Goal: Task Accomplishment & Management: Manage account settings

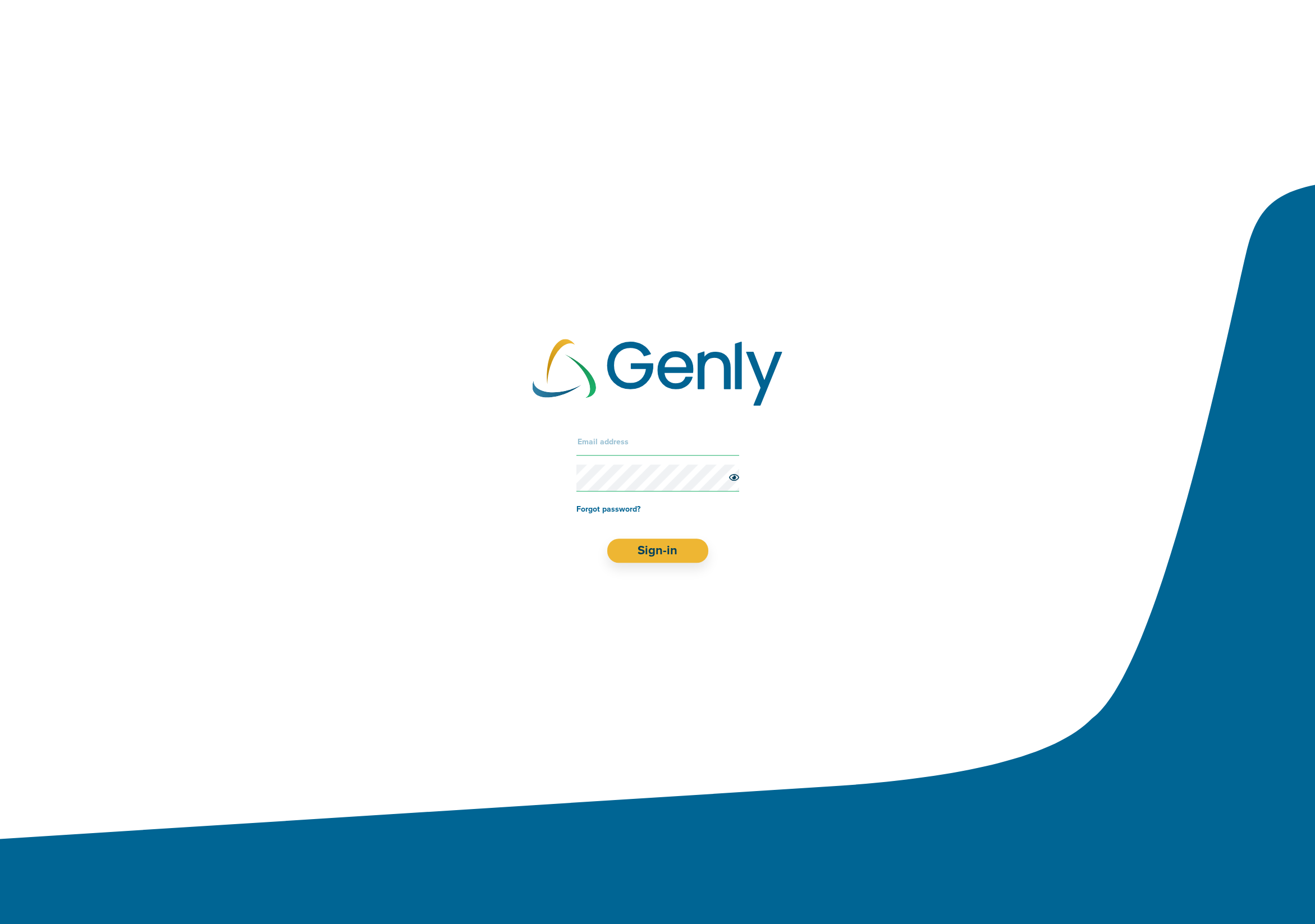
click at [591, 457] on form "Forgot password? Sign-in" at bounding box center [658, 496] width 163 height 135
click at [605, 442] on input "text" at bounding box center [658, 442] width 163 height 27
click at [0, 923] on com-1password-button at bounding box center [0, 924] width 0 height 0
click at [683, 444] on input "text" at bounding box center [658, 442] width 163 height 27
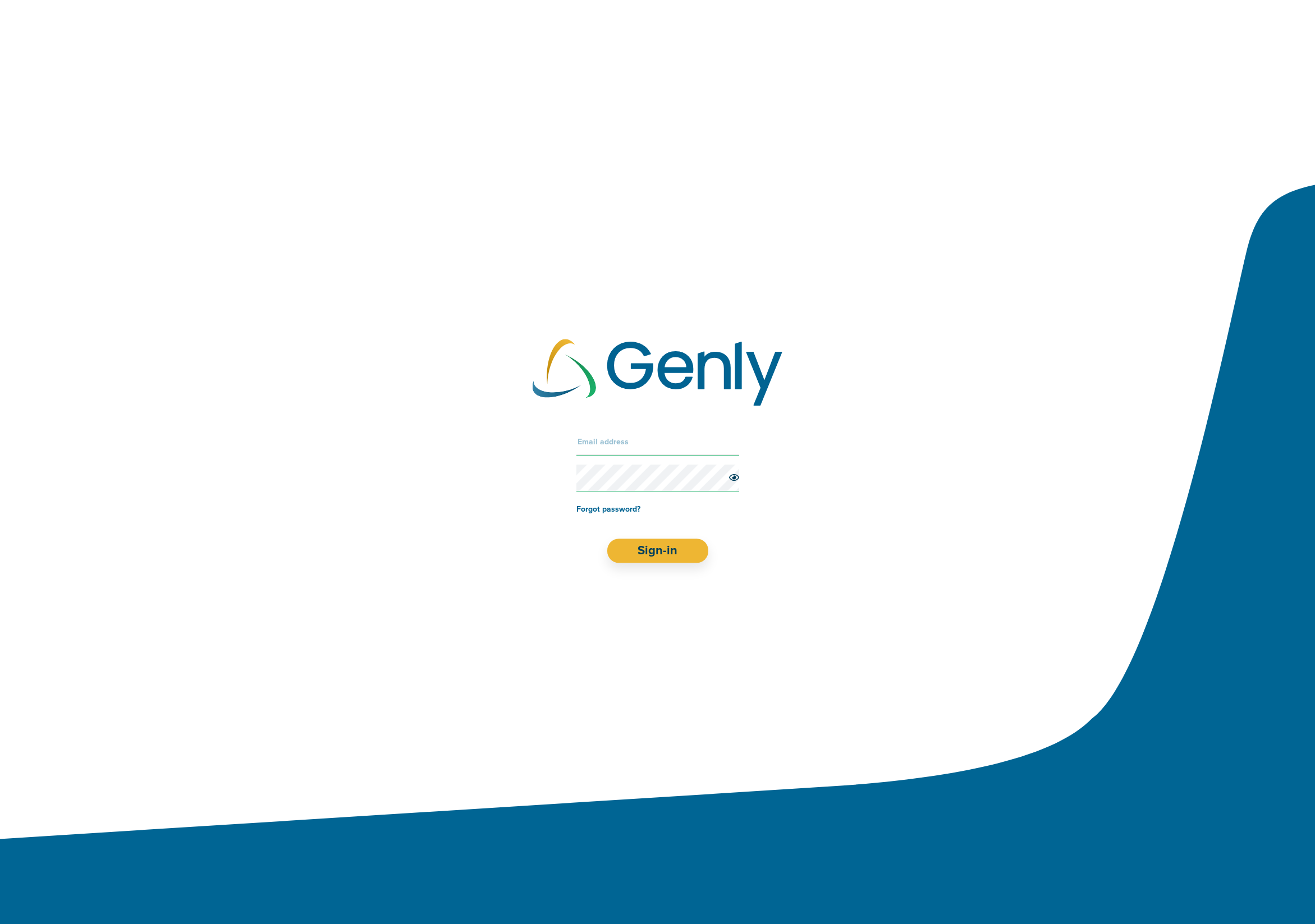
click at [683, 444] on input "text" at bounding box center [658, 442] width 163 height 27
click at [670, 446] on input "text" at bounding box center [658, 442] width 163 height 27
click at [687, 442] on input "text" at bounding box center [658, 442] width 163 height 27
click at [0, 923] on com-1password-button at bounding box center [0, 924] width 0 height 0
click at [669, 442] on input "text" at bounding box center [658, 442] width 163 height 27
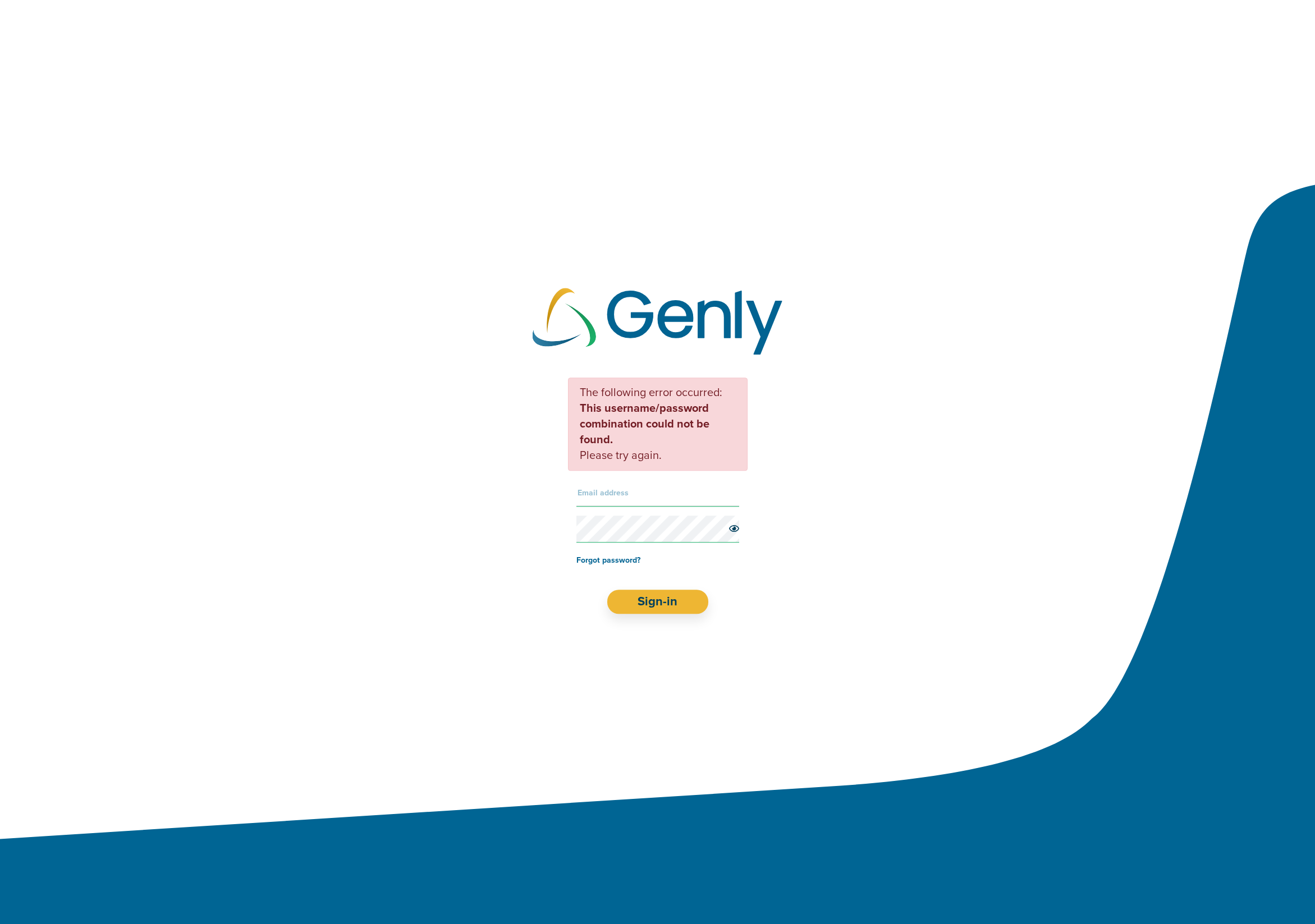
click at [626, 499] on input "text" at bounding box center [658, 493] width 163 height 27
type input "[PERSON_NAME][EMAIL_ADDRESS][DOMAIN_NAME]"
click at [607, 590] on button "Sign-in" at bounding box center [658, 602] width 101 height 24
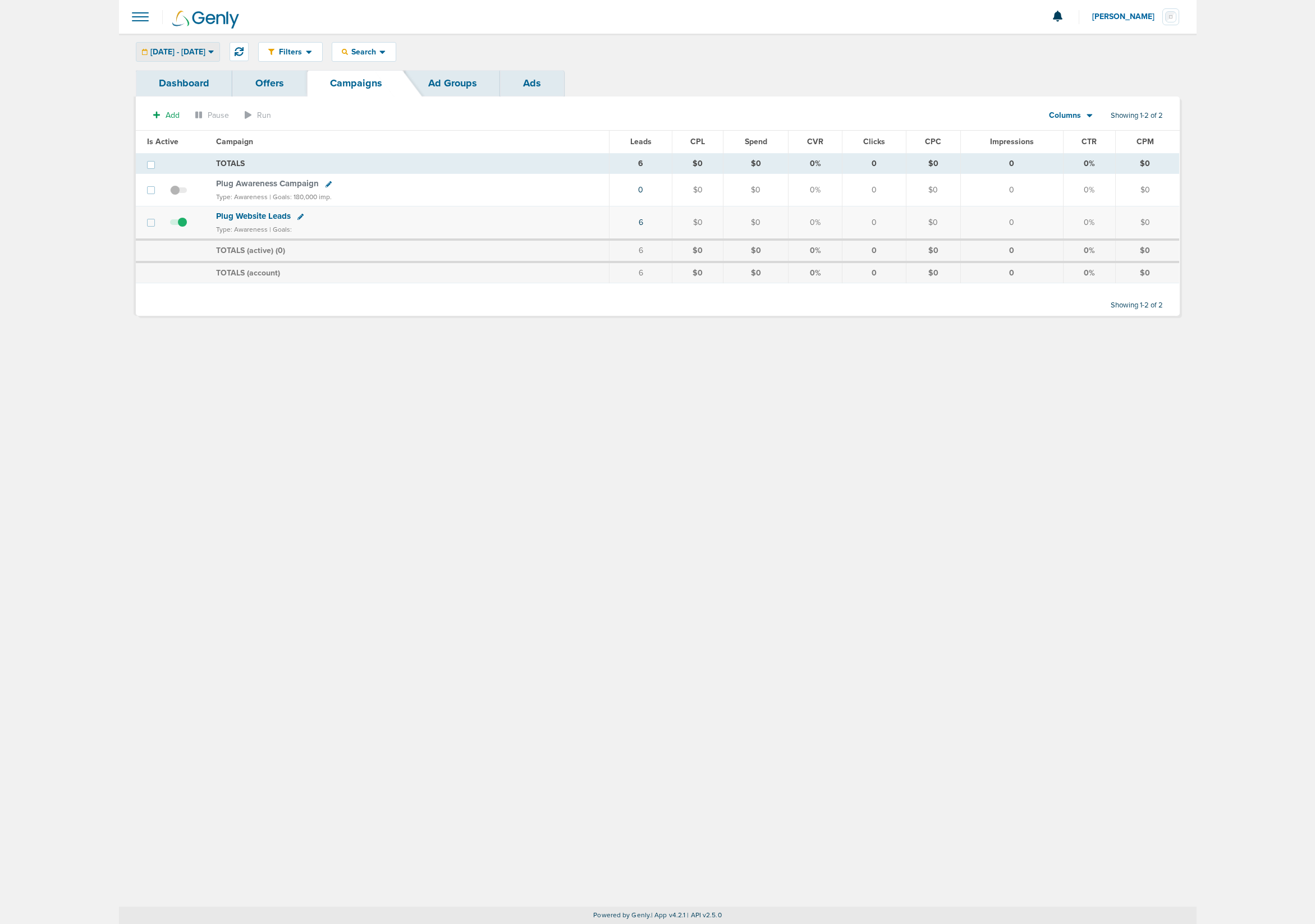
click at [206, 55] on span "[DATE] - [DATE]" at bounding box center [178, 52] width 55 height 8
click at [224, 131] on link "This Year" at bounding box center [203, 134] width 127 height 10
